Goal: Task Accomplishment & Management: Manage account settings

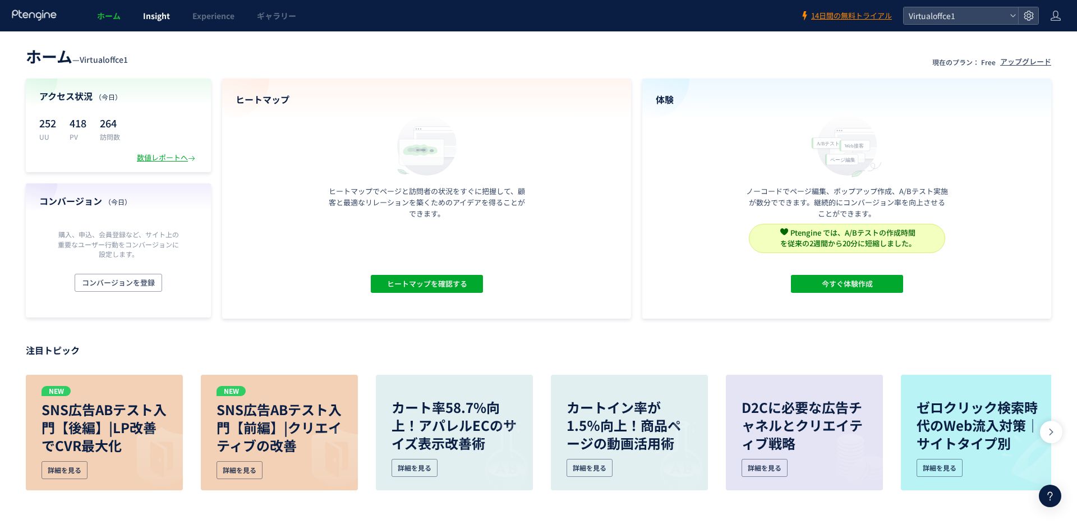
click at [144, 11] on span "Insight" at bounding box center [156, 15] width 27 height 11
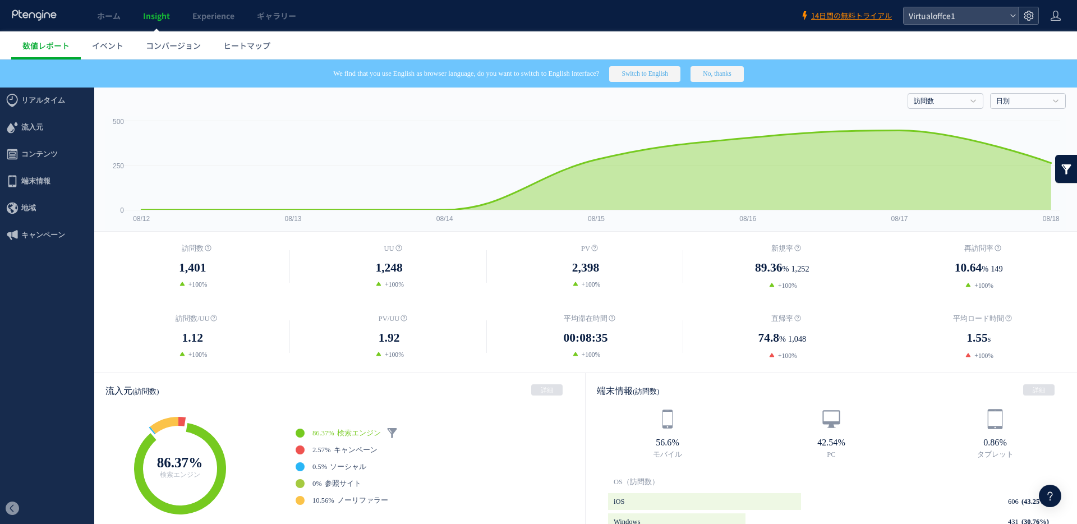
click at [1030, 22] on div at bounding box center [1028, 15] width 20 height 17
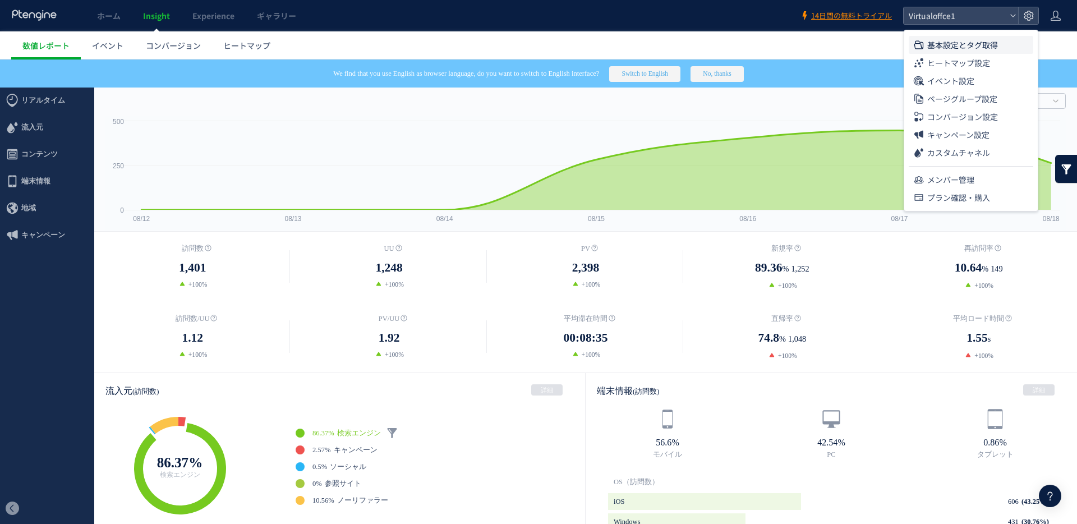
click at [982, 45] on span "基本設定とタグ取得" at bounding box center [962, 45] width 71 height 18
